Goal: Information Seeking & Learning: Find specific fact

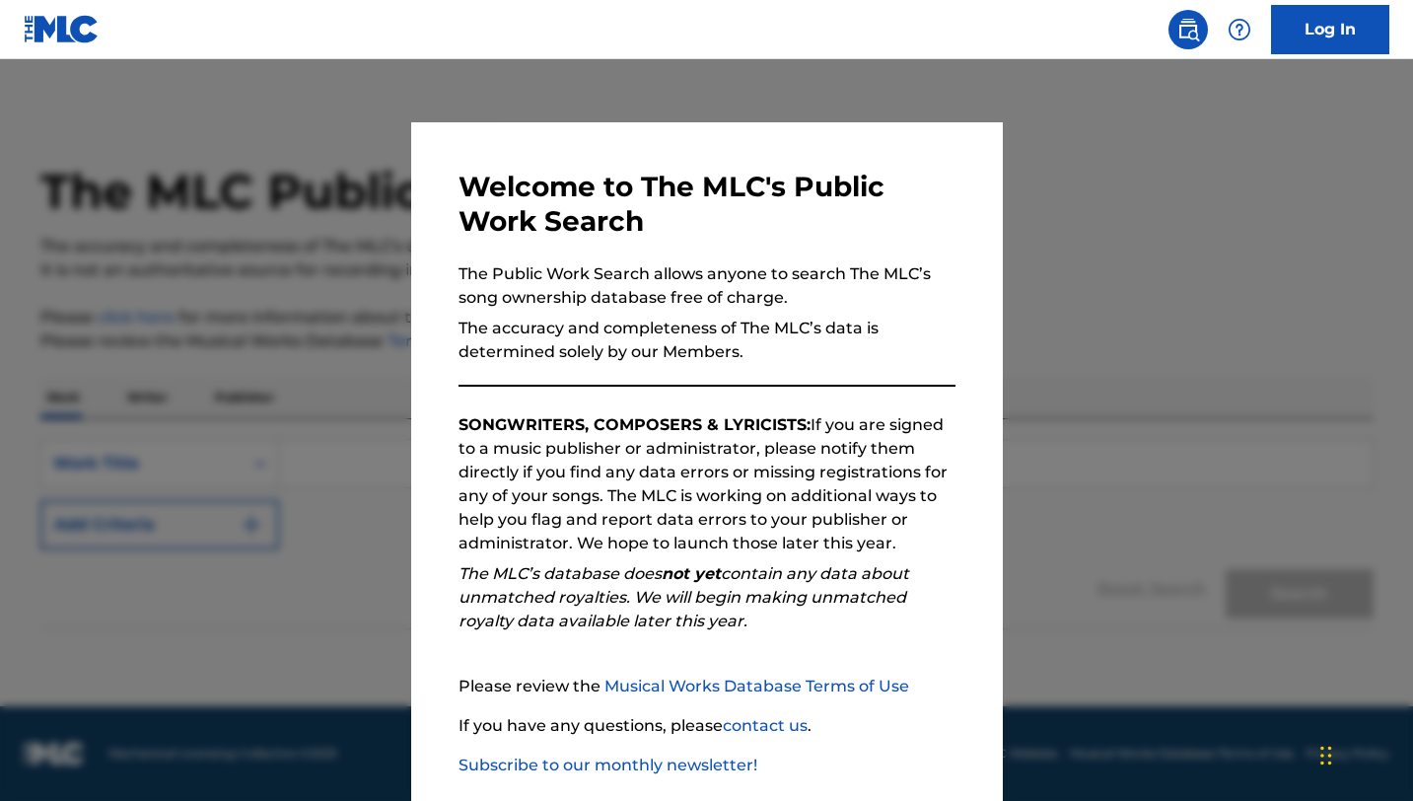
click at [329, 288] on div at bounding box center [706, 459] width 1413 height 801
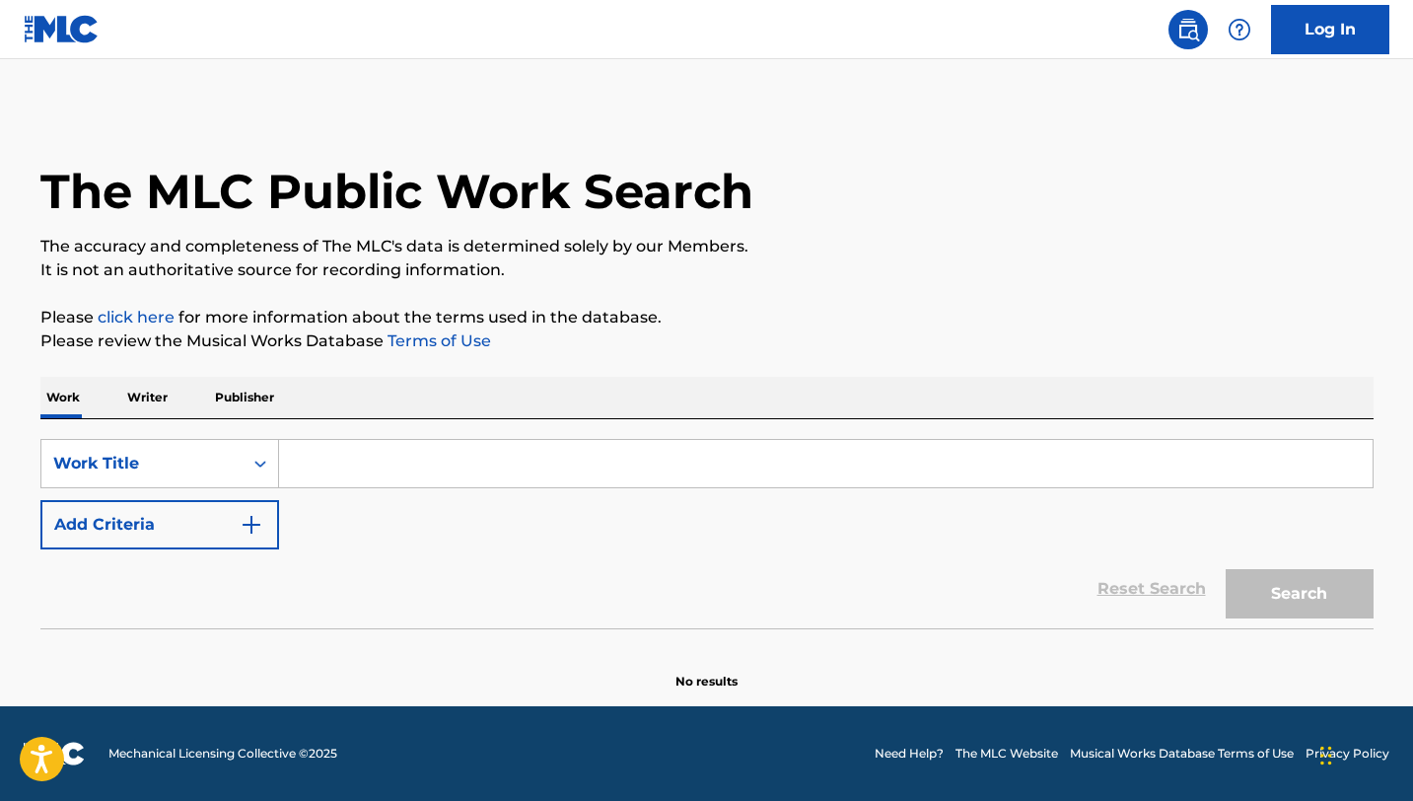
click at [363, 475] on input "Search Form" at bounding box center [826, 463] width 1094 height 47
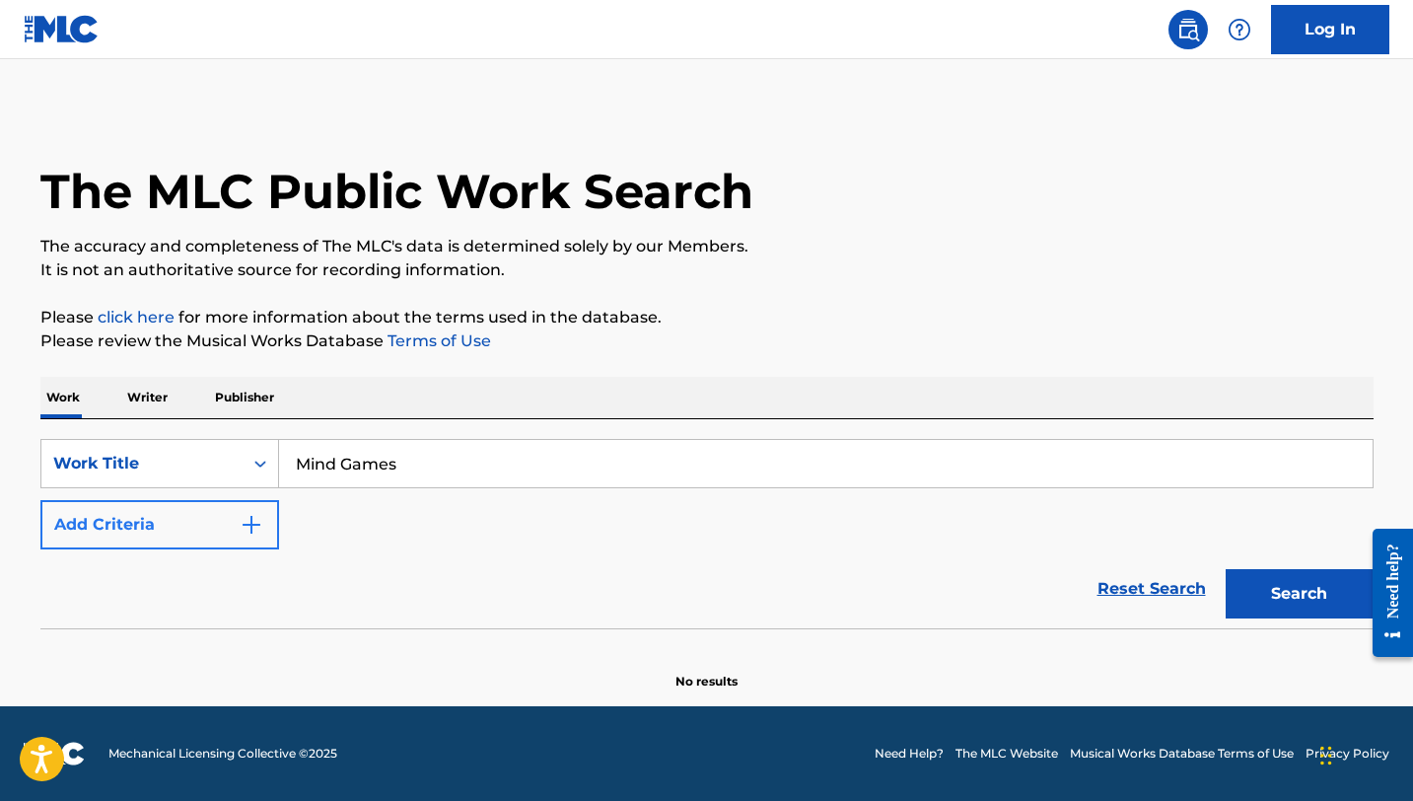
type input "Mind Games"
click at [247, 524] on img "Search Form" at bounding box center [252, 525] width 24 height 24
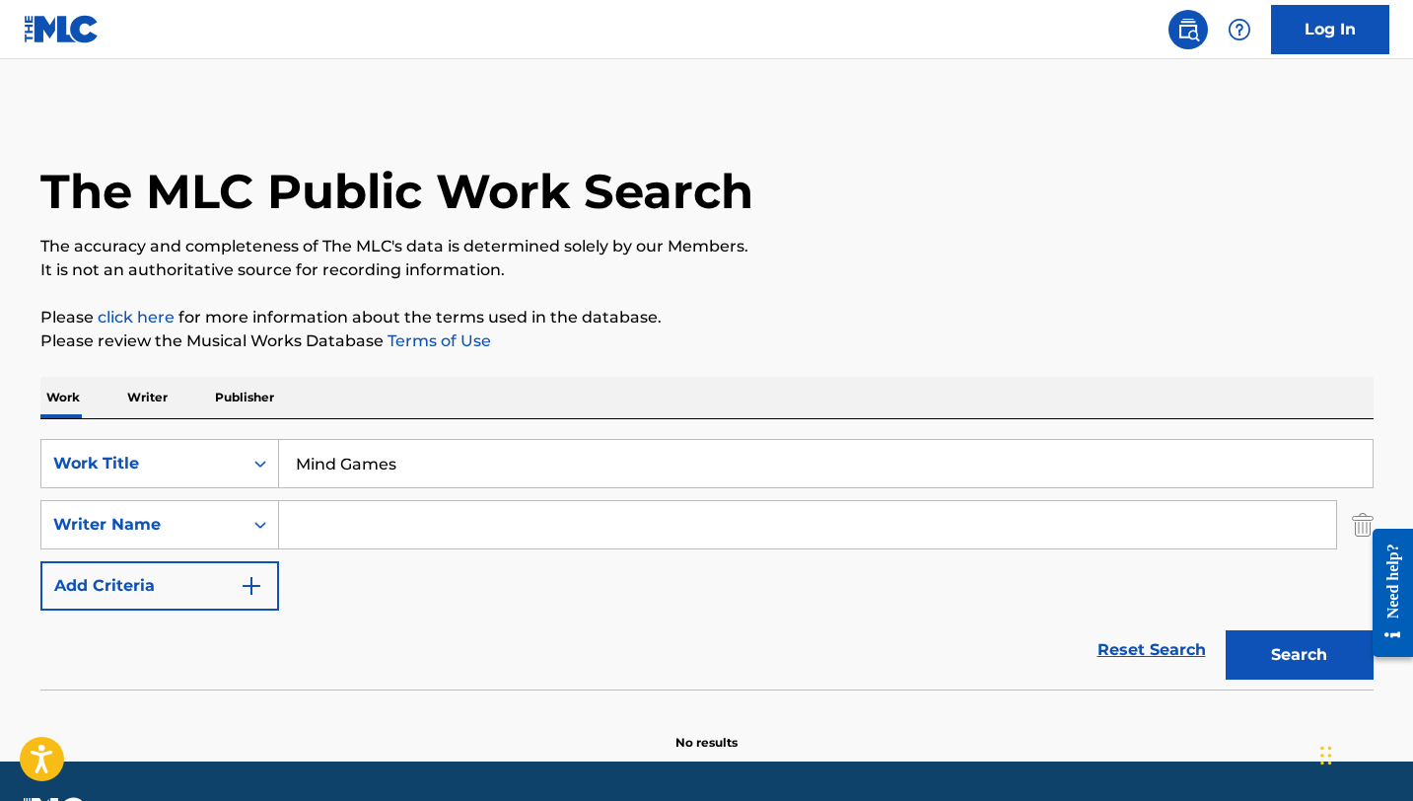
click at [425, 526] on input "Search Form" at bounding box center [807, 524] width 1057 height 47
click at [1226, 630] on button "Search" at bounding box center [1300, 654] width 148 height 49
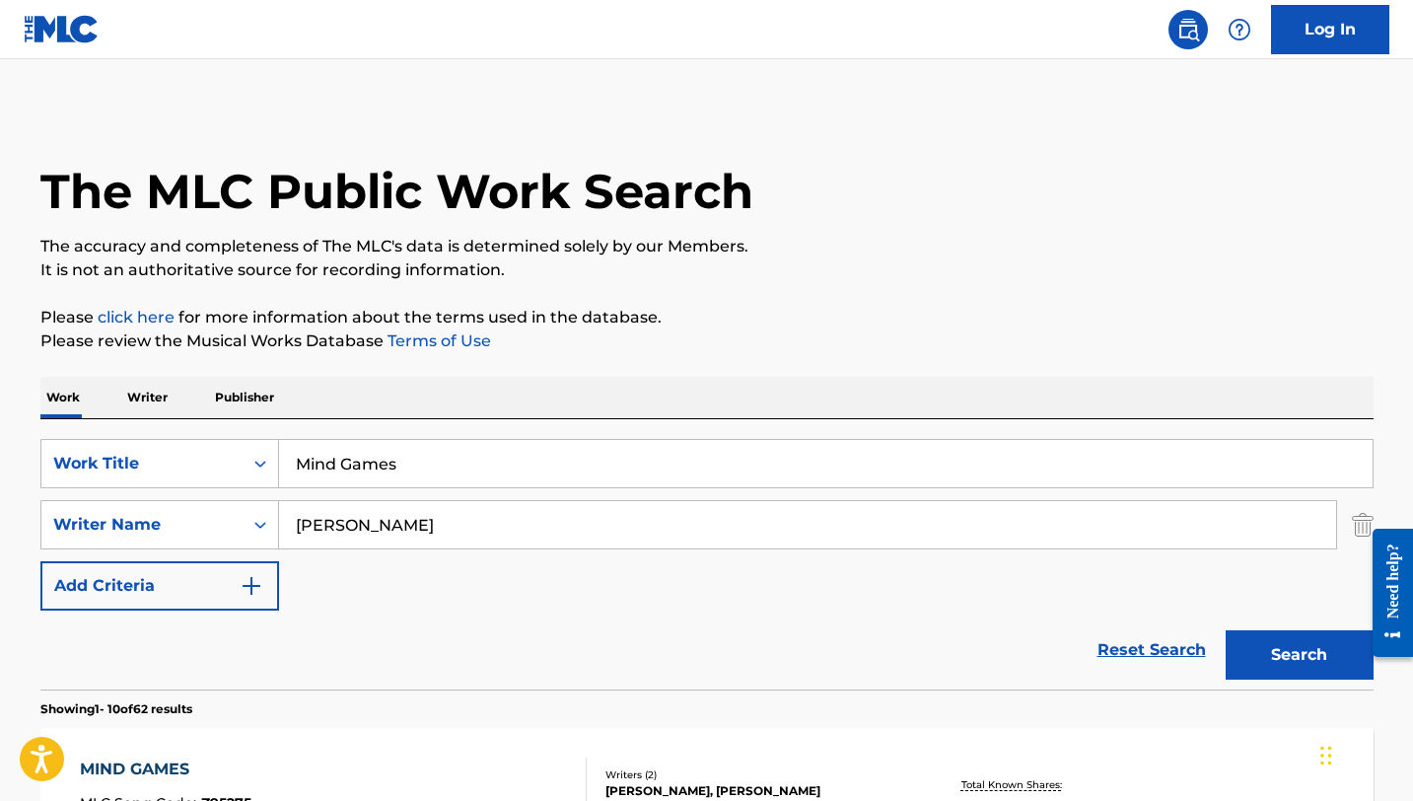
click at [324, 526] on input "[PERSON_NAME]" at bounding box center [807, 524] width 1057 height 47
click at [1226, 630] on button "Search" at bounding box center [1300, 654] width 148 height 49
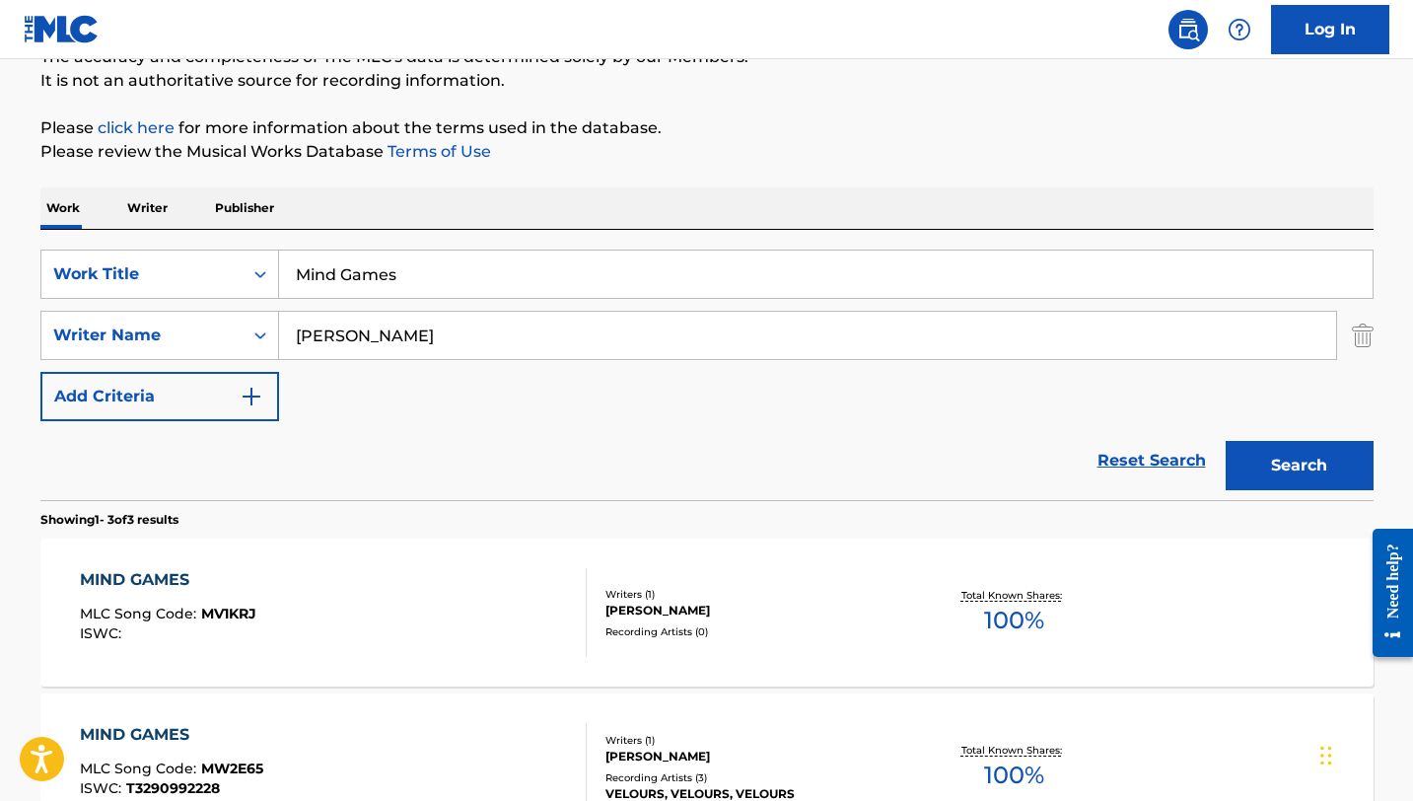
scroll to position [190, 0]
click at [406, 349] on input "[PERSON_NAME]" at bounding box center [807, 334] width 1057 height 47
click at [1226, 440] on button "Search" at bounding box center [1300, 464] width 148 height 49
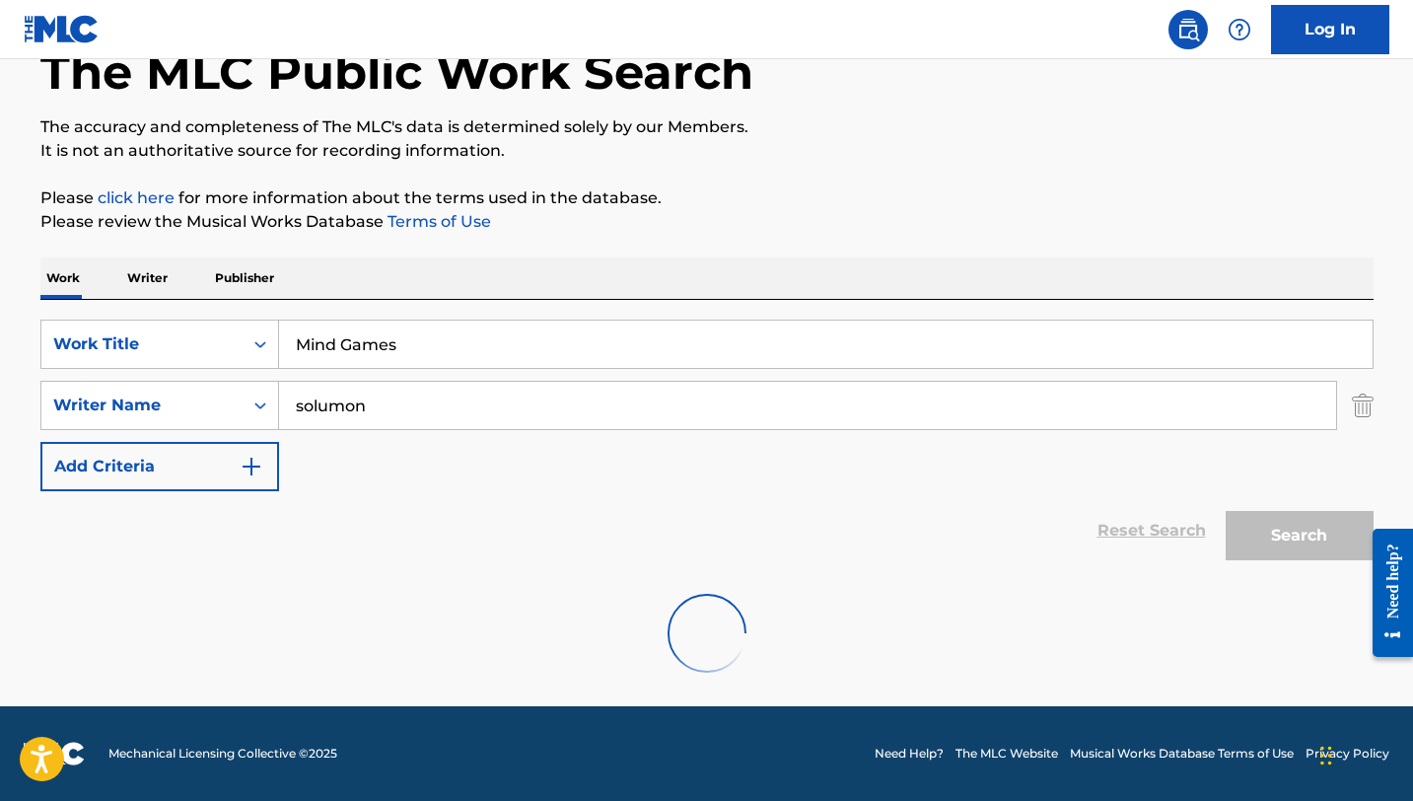
scroll to position [55, 0]
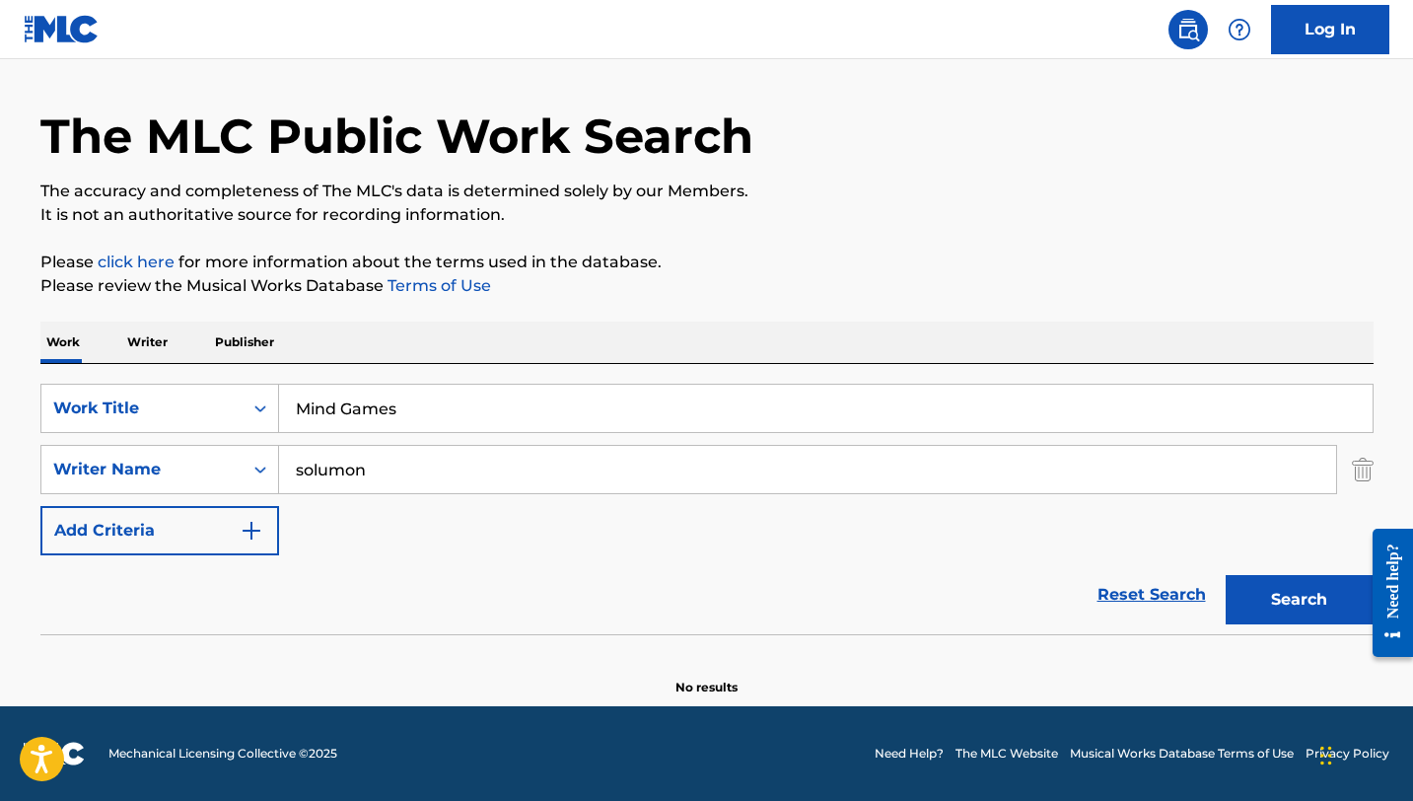
click at [351, 472] on input "solumon" at bounding box center [807, 469] width 1057 height 47
click at [1226, 575] on button "Search" at bounding box center [1300, 599] width 148 height 49
click at [1282, 592] on button "Search" at bounding box center [1300, 599] width 148 height 49
click at [305, 469] on input "solomun" at bounding box center [807, 469] width 1057 height 47
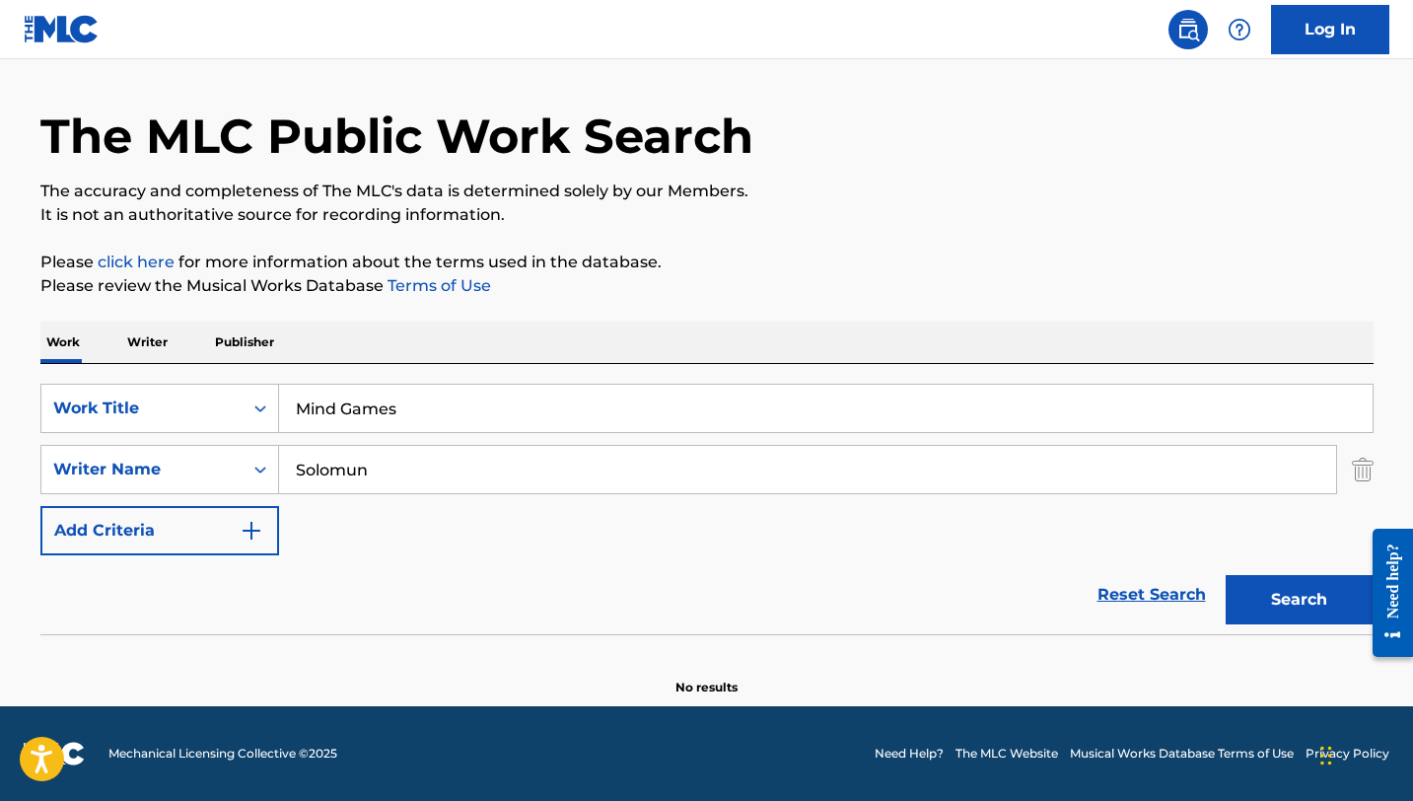
type input "Solomun"
click at [1226, 575] on button "Search" at bounding box center [1300, 599] width 148 height 49
click at [395, 475] on input "Solomun" at bounding box center [807, 469] width 1057 height 47
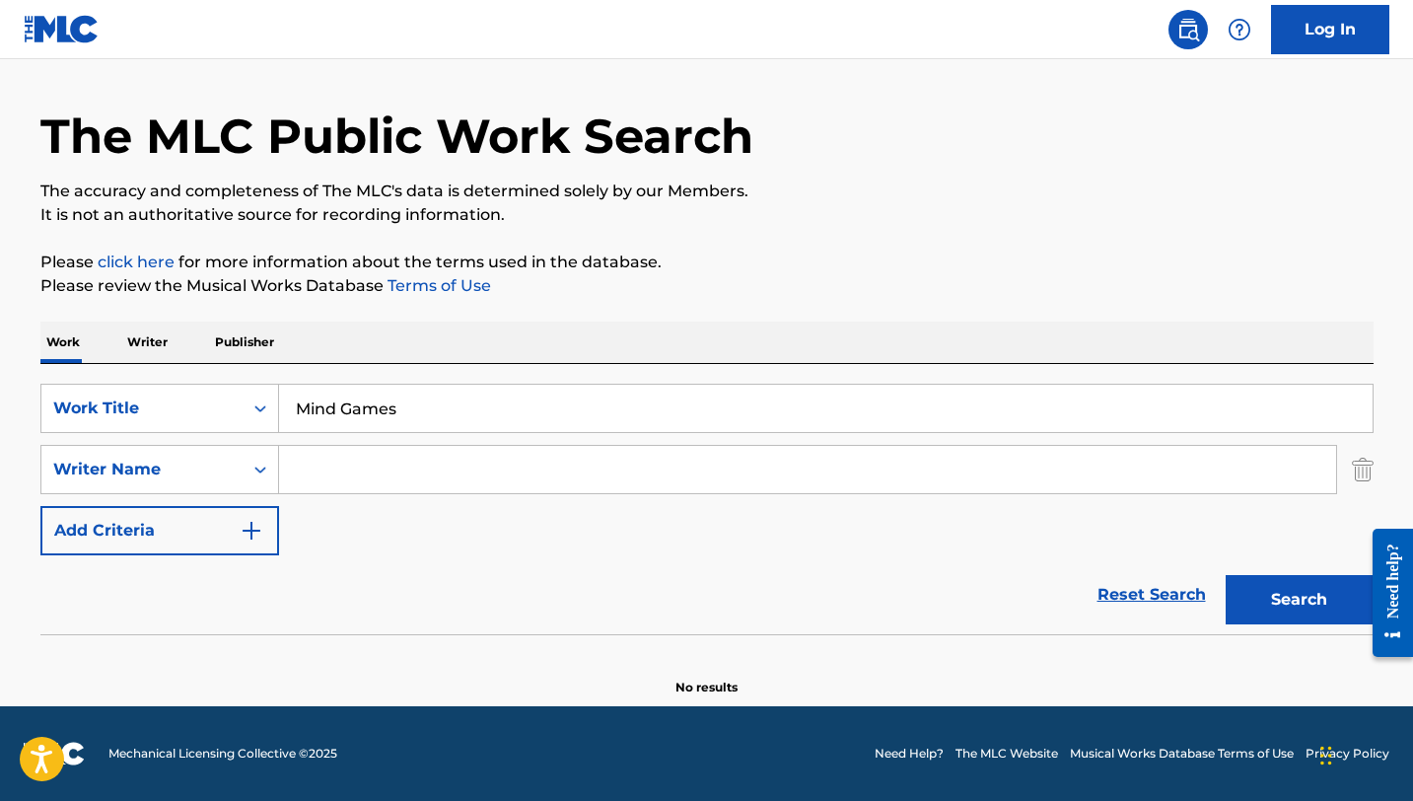
click at [447, 412] on input "Mind Games" at bounding box center [826, 408] width 1094 height 47
